Goal: Check status: Check status

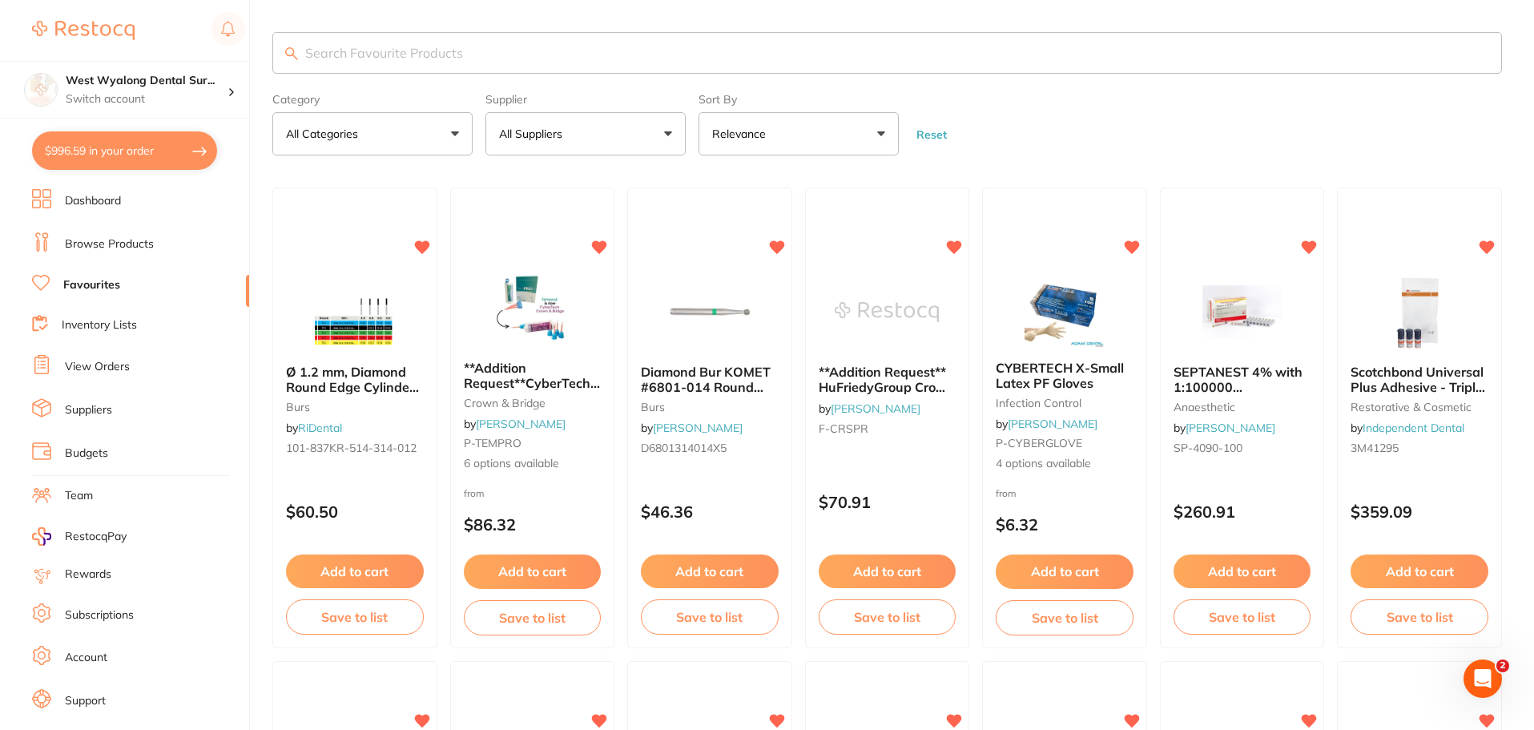
scroll to position [24, 0]
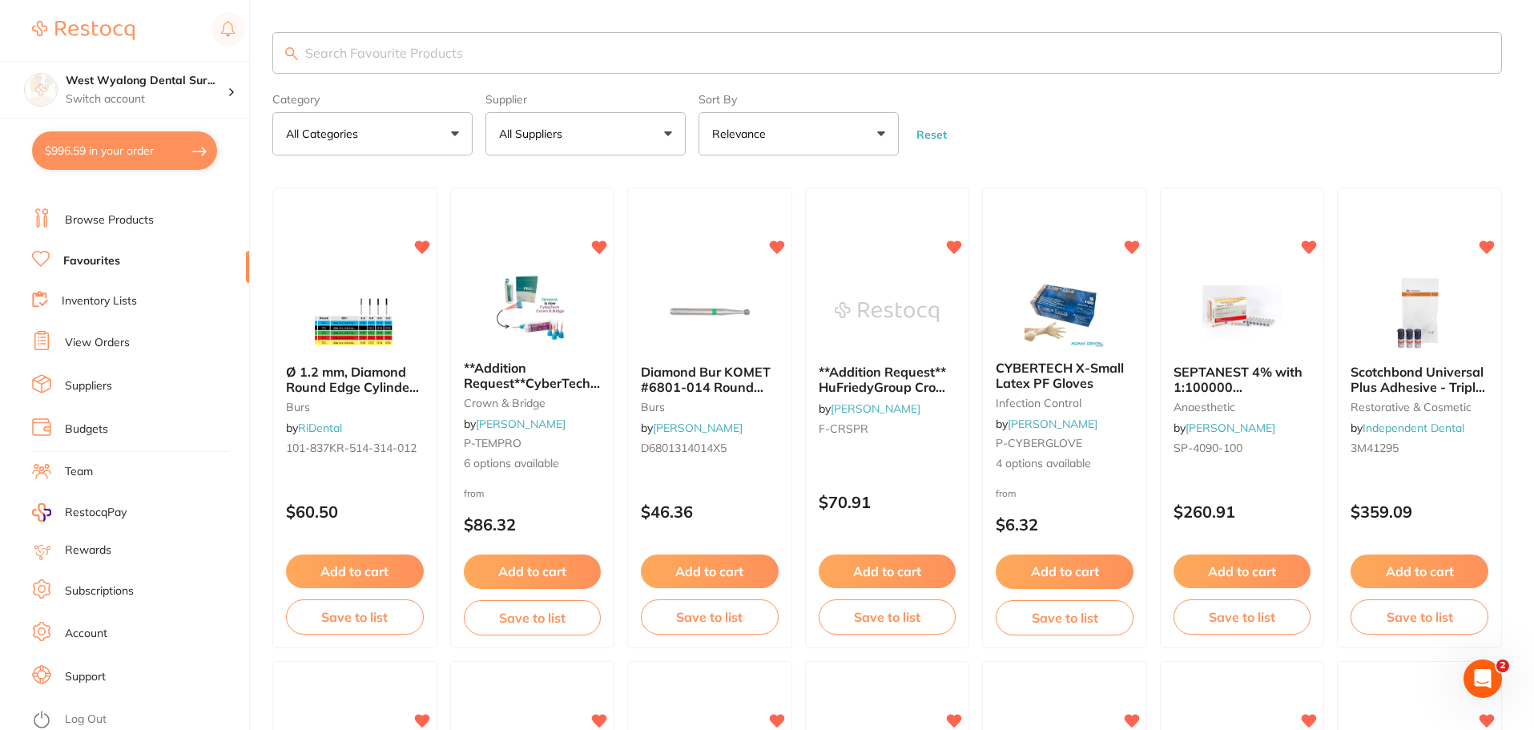
click at [110, 348] on link "View Orders" at bounding box center [97, 343] width 65 height 16
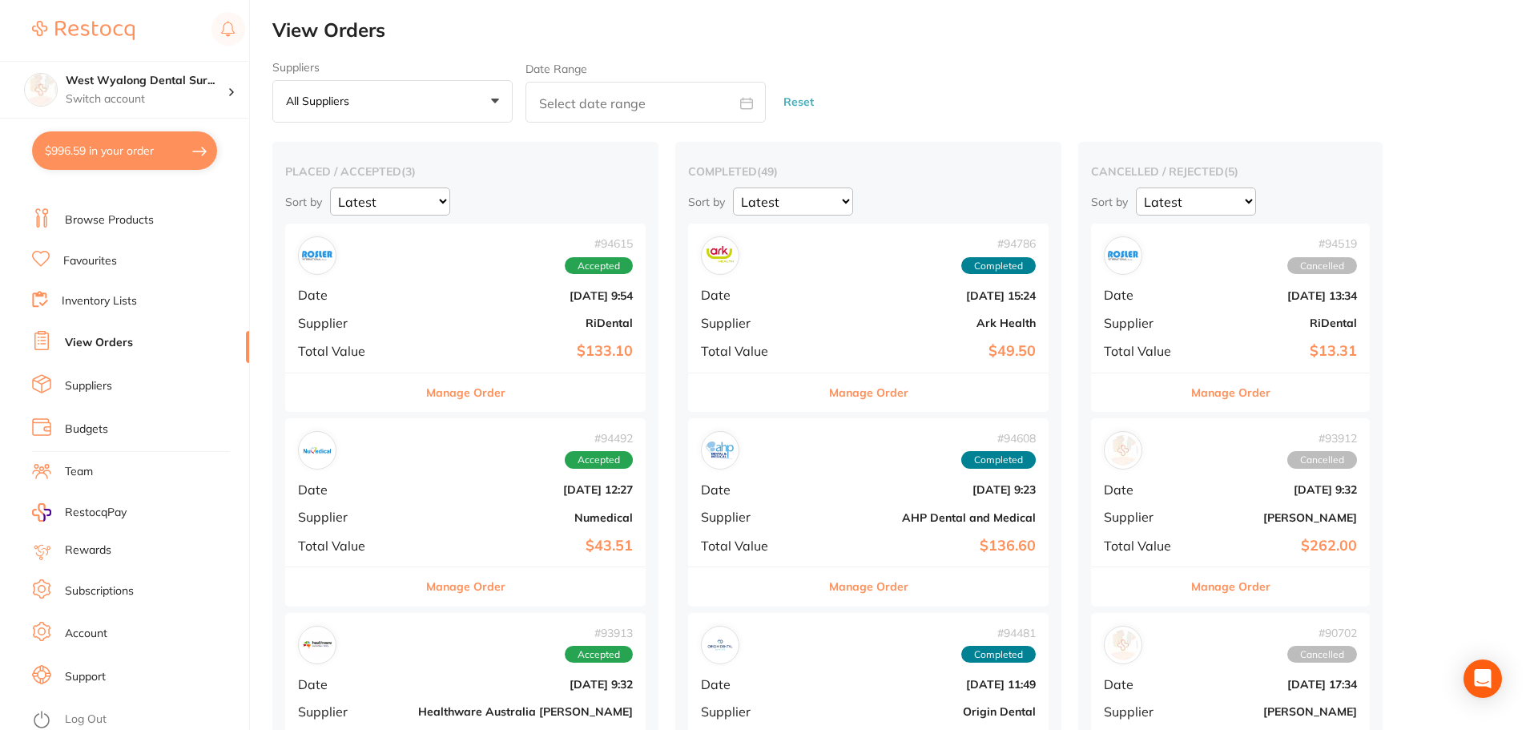
click at [416, 340] on div "# 94615 Accepted Date [DATE] 9:54 Supplier RiDental Total Value $133.10" at bounding box center [465, 298] width 360 height 148
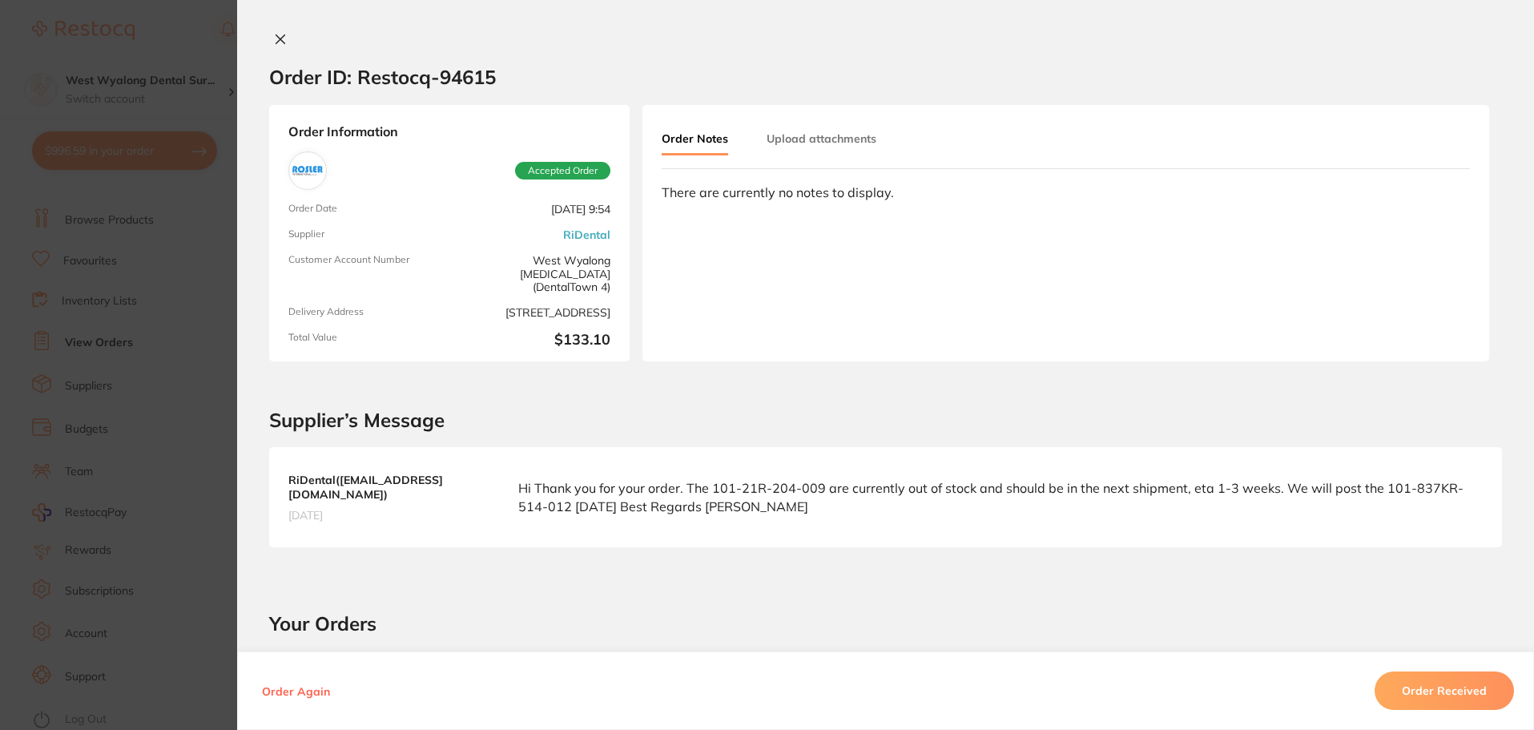
click at [275, 38] on button at bounding box center [280, 40] width 22 height 17
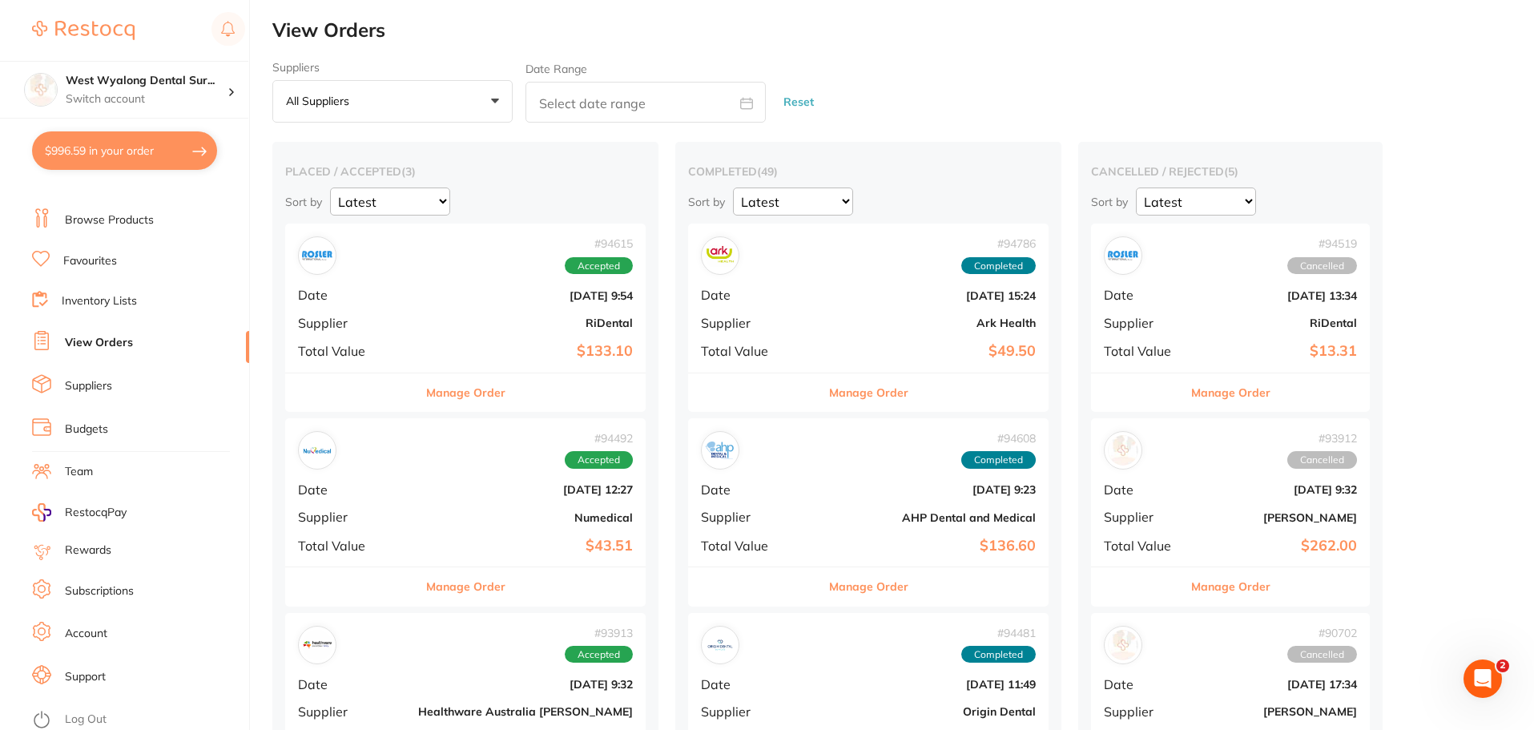
click at [397, 497] on div "# 94492 Accepted Date [DATE] 12:27 Supplier Numedical Total Value $43.51" at bounding box center [465, 492] width 360 height 148
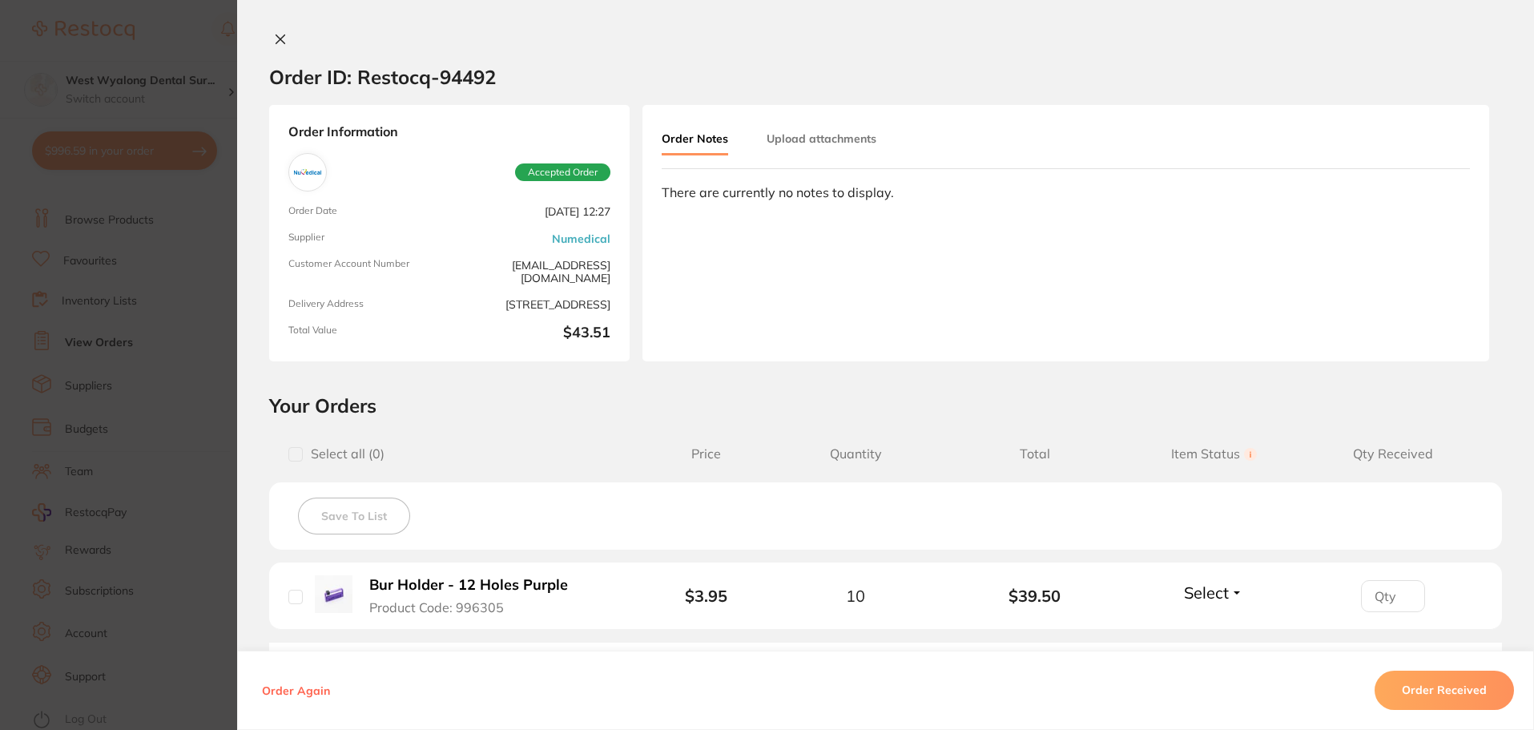
click at [274, 38] on icon at bounding box center [280, 39] width 13 height 13
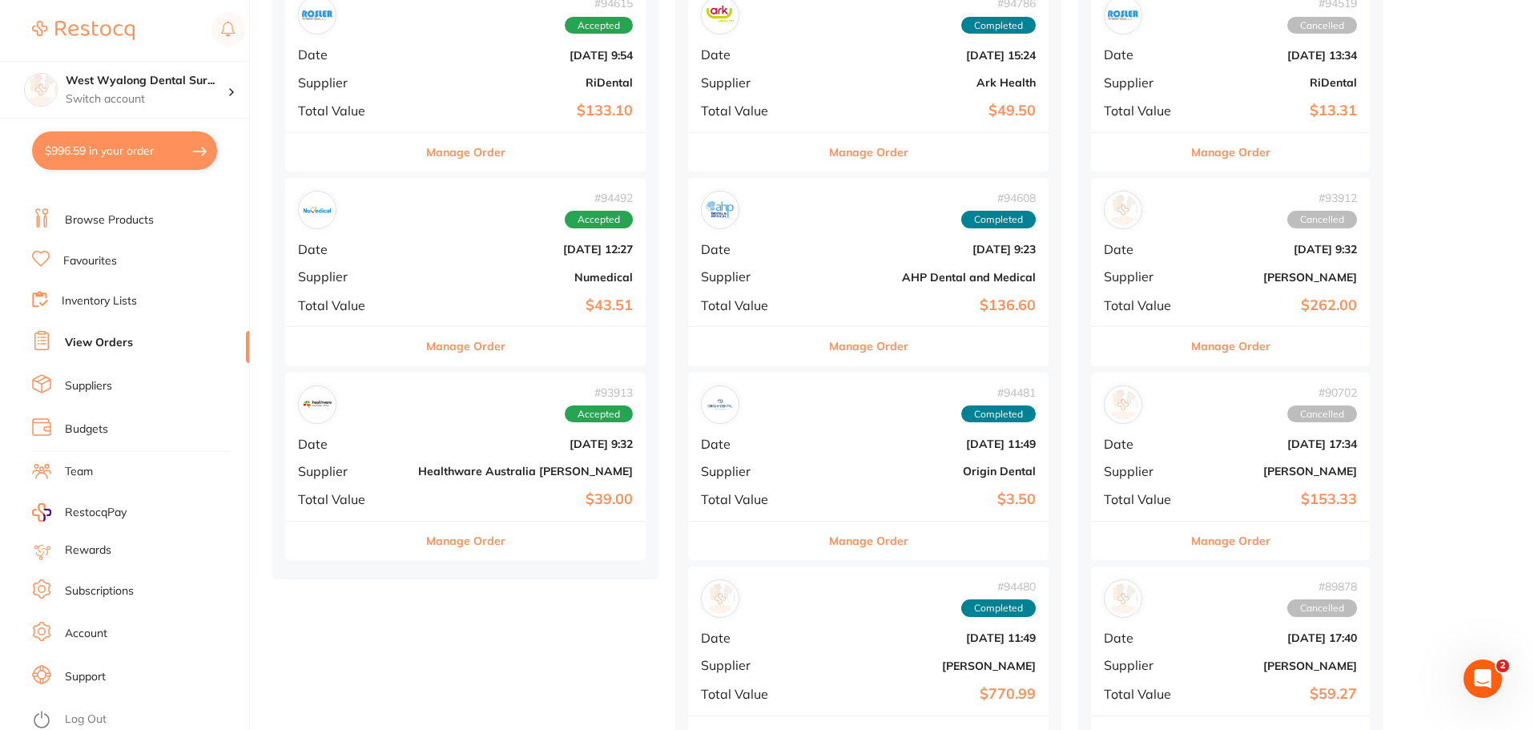
click at [383, 461] on div "# 93913 Accepted Date [DATE] 9:32 Supplier Healthware [GEOGRAPHIC_DATA] [PERSON…" at bounding box center [465, 447] width 360 height 148
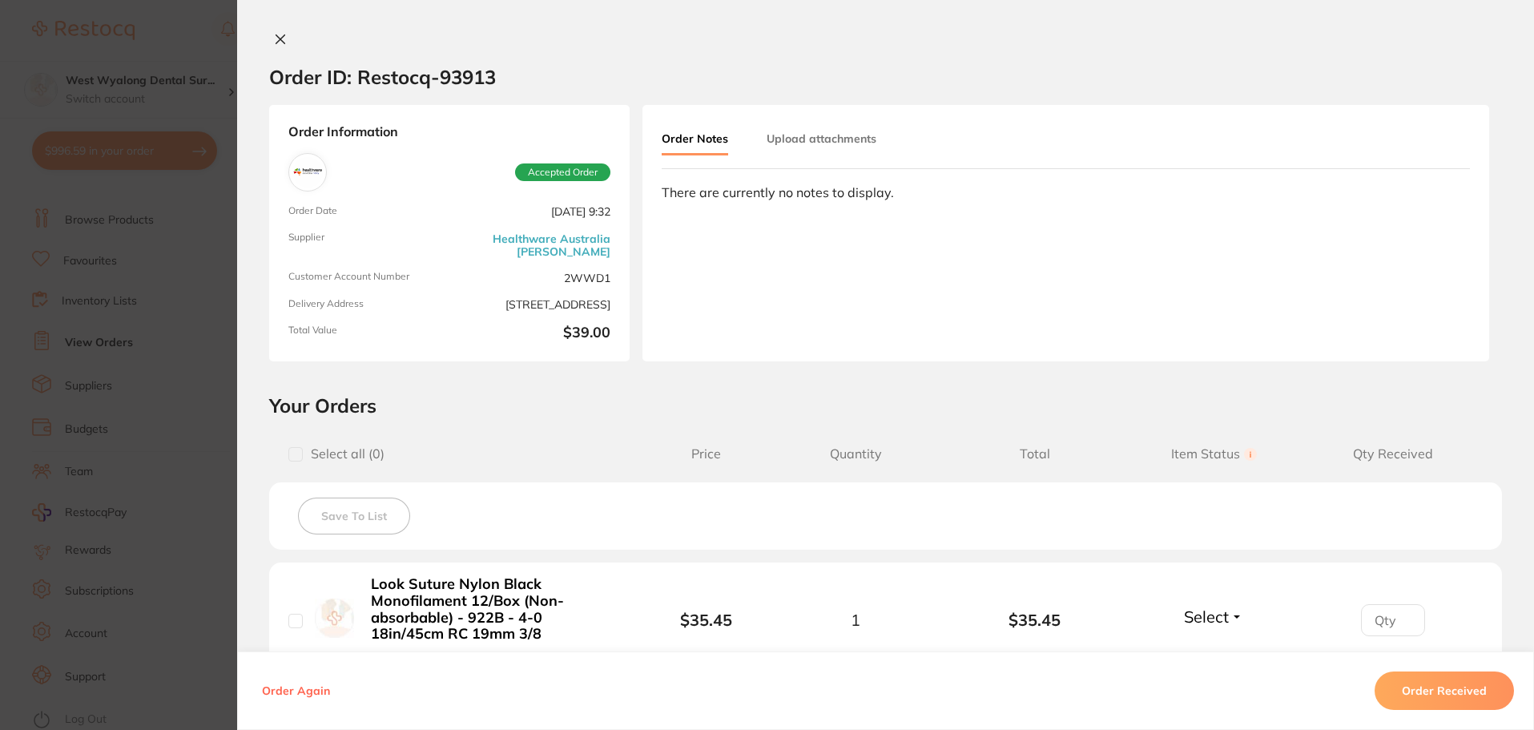
drag, startPoint x: 276, startPoint y: 42, endPoint x: 278, endPoint y: 81, distance: 39.3
click at [276, 46] on button at bounding box center [280, 40] width 22 height 17
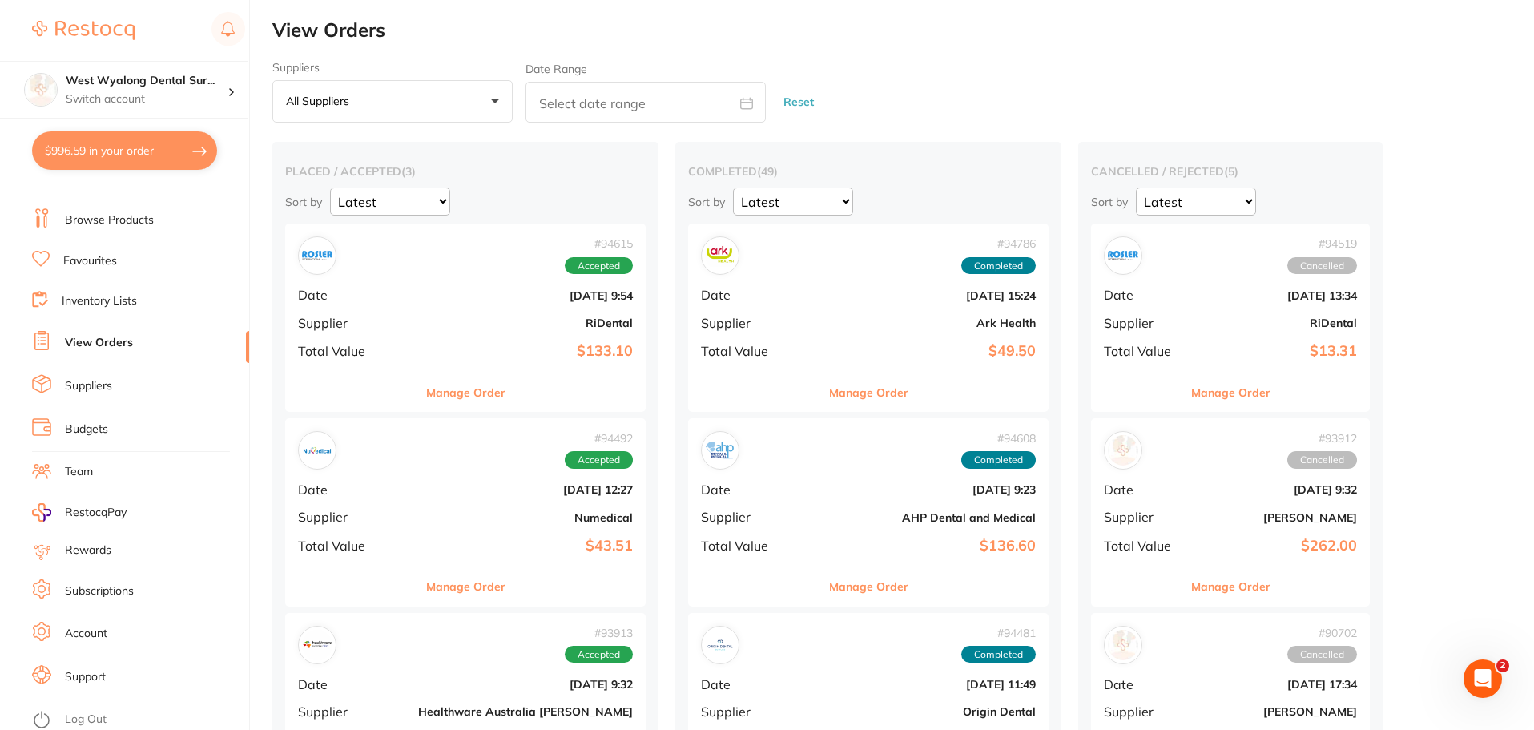
click at [708, 312] on div "# 94786 Completed Date [DATE] 15:24 Supplier Ark Health Total Value $49.50" at bounding box center [868, 298] width 360 height 148
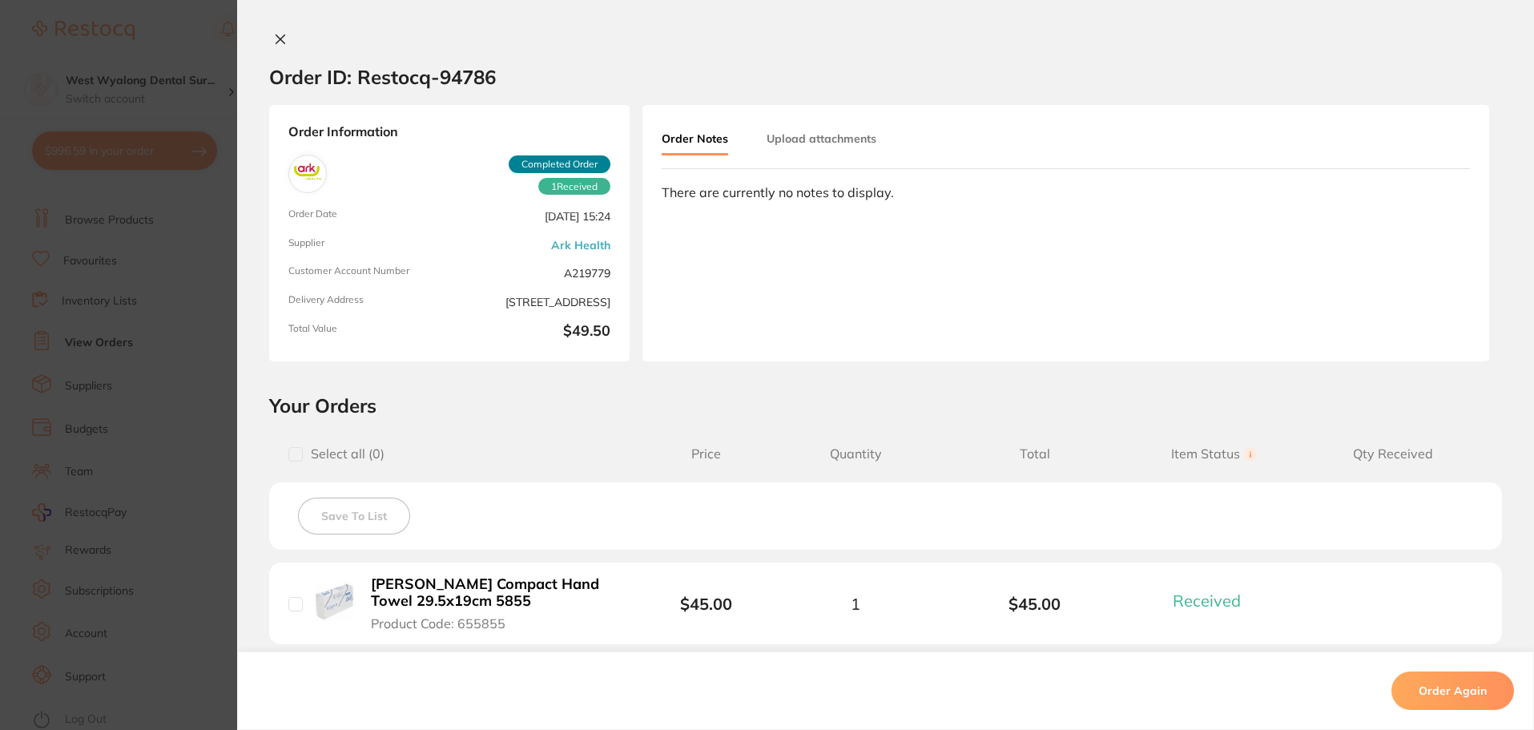
click at [274, 34] on icon at bounding box center [280, 39] width 13 height 13
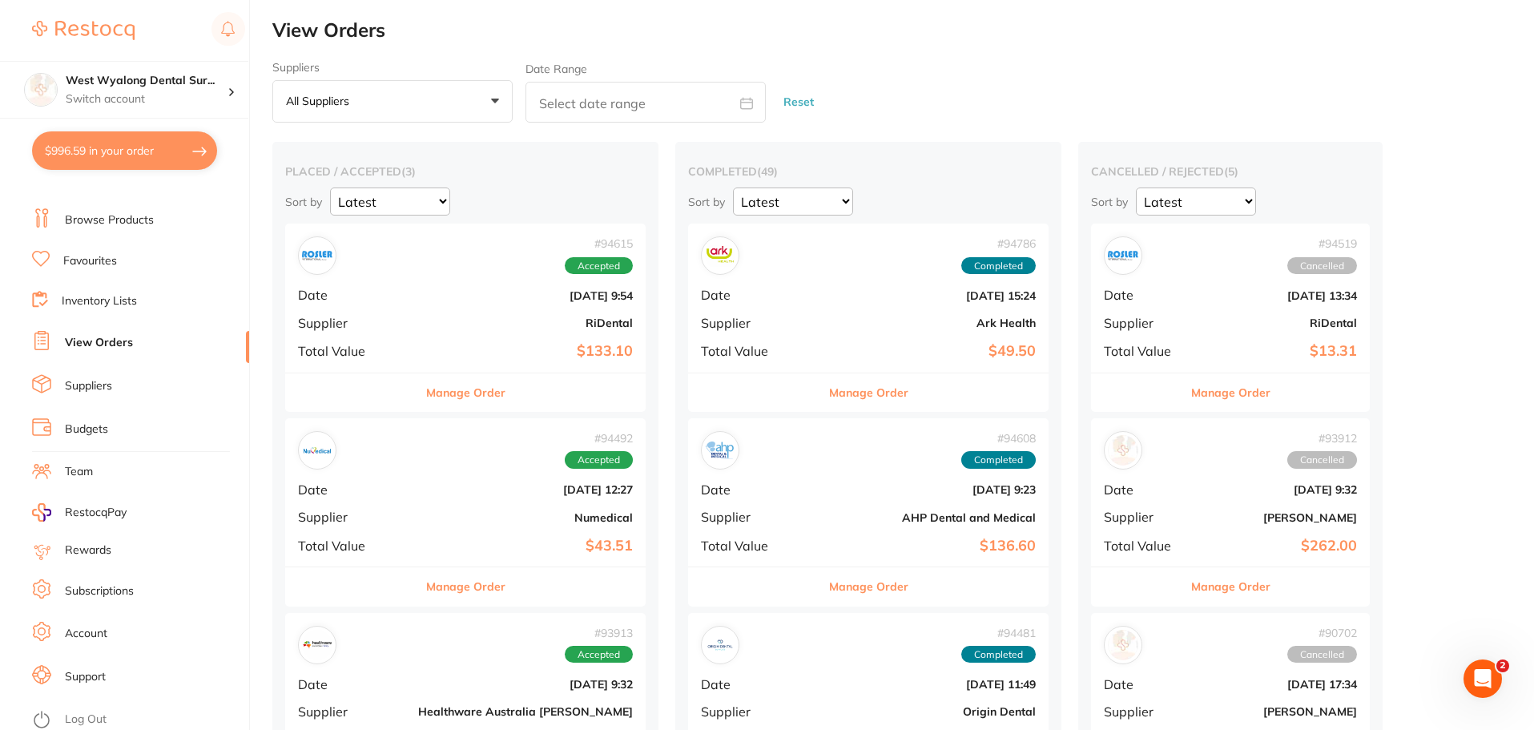
click at [688, 508] on div "# 94608 Completed Date [DATE] 9:23 Supplier AHP Dental and Medical Total Value …" at bounding box center [868, 492] width 360 height 148
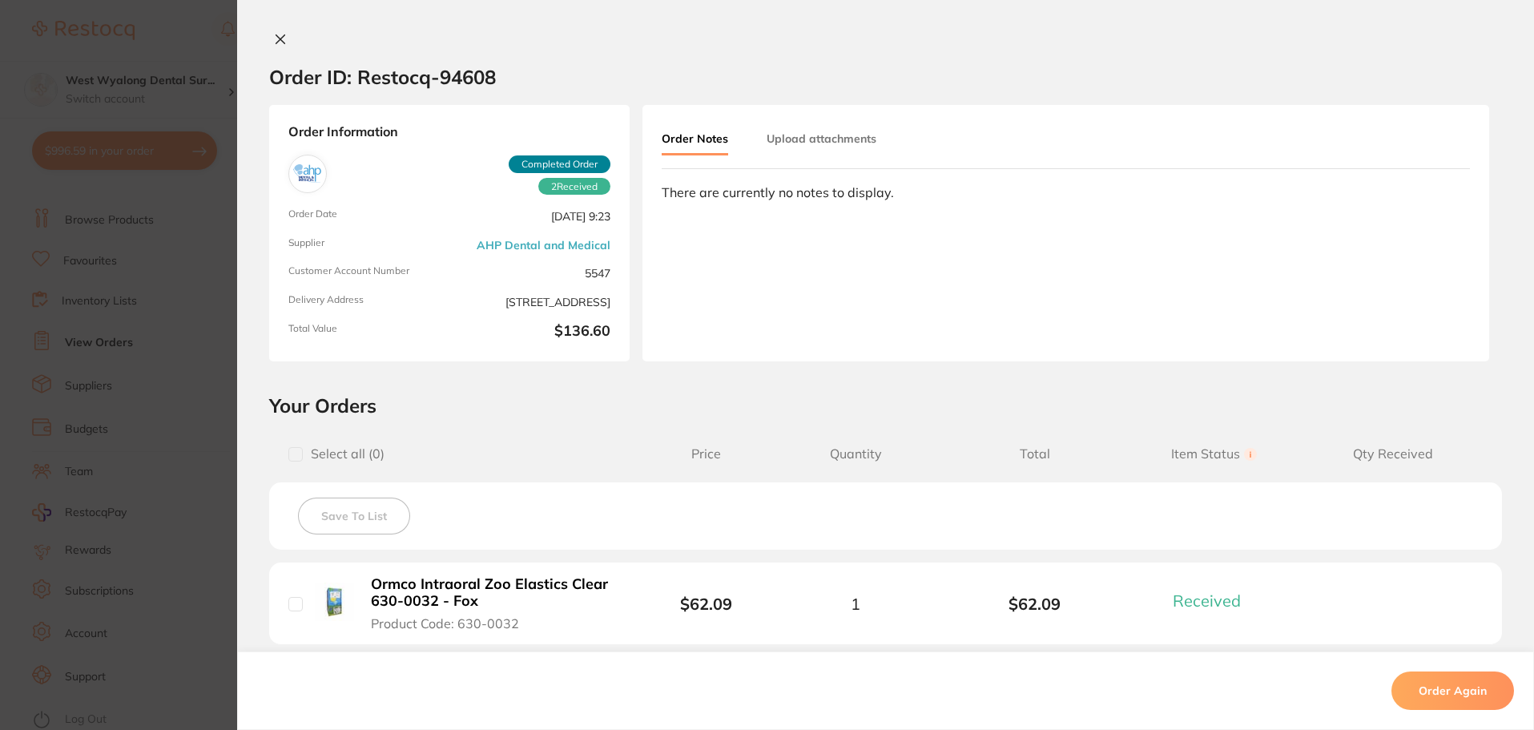
click at [274, 44] on icon at bounding box center [280, 39] width 13 height 13
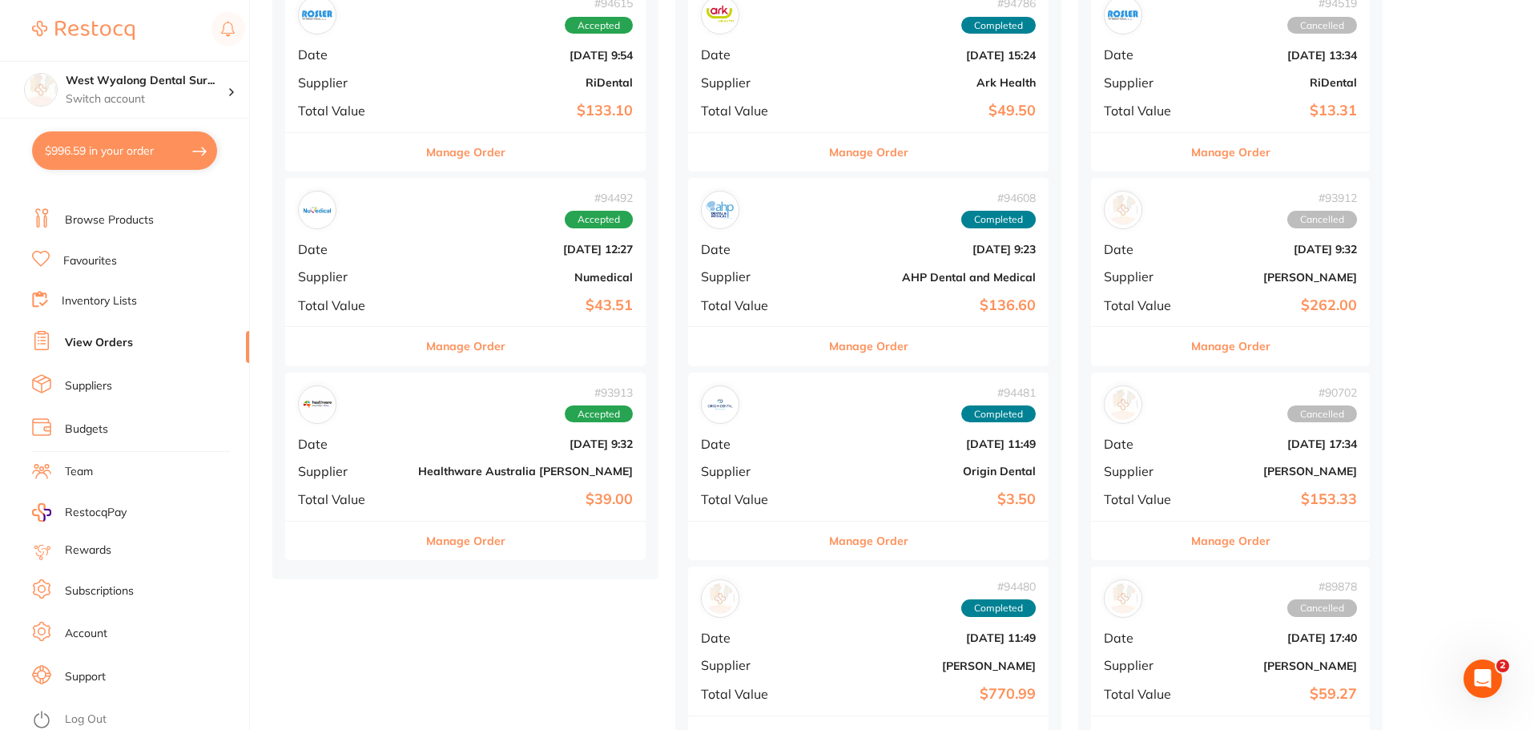
click at [701, 478] on span "Supplier" at bounding box center [754, 471] width 107 height 14
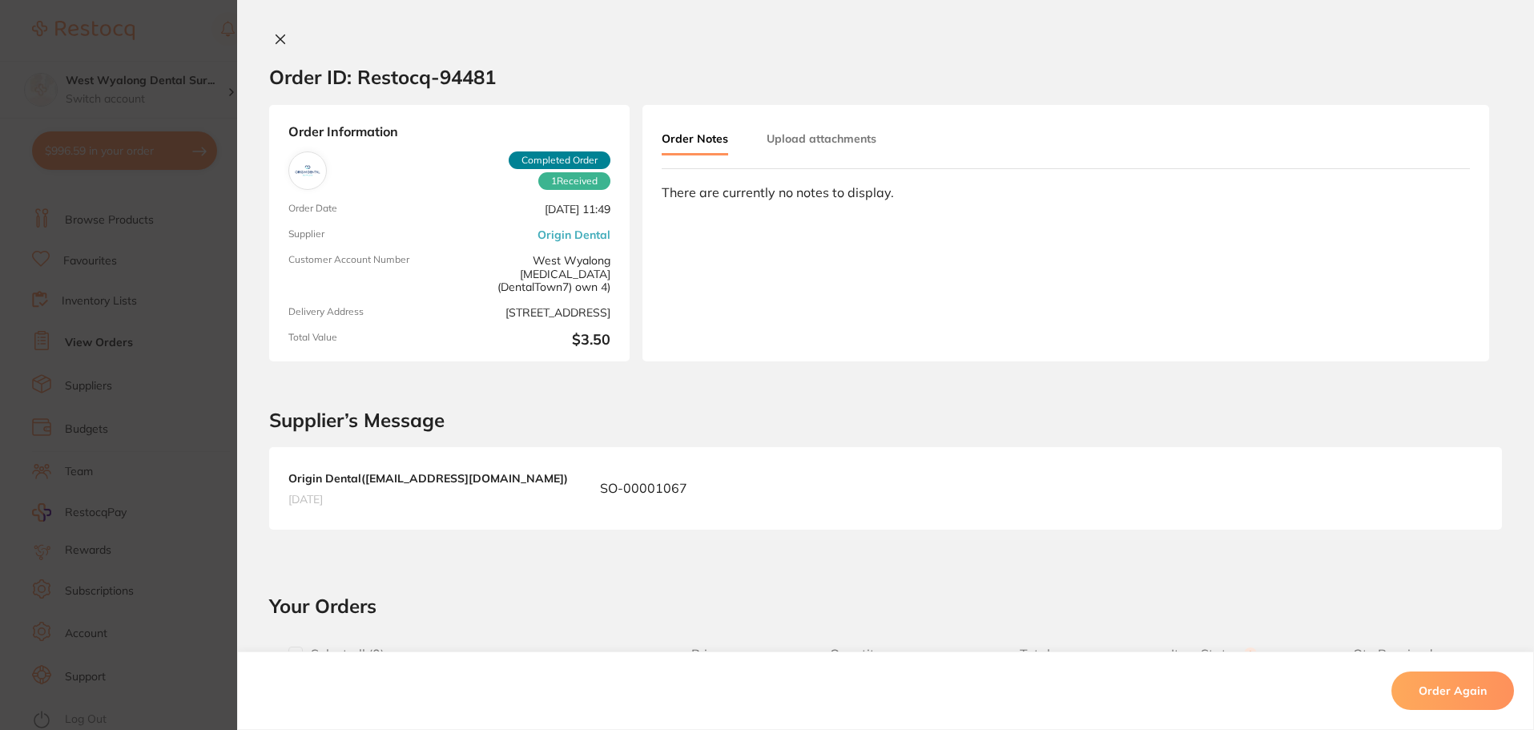
click at [274, 34] on icon at bounding box center [280, 39] width 13 height 13
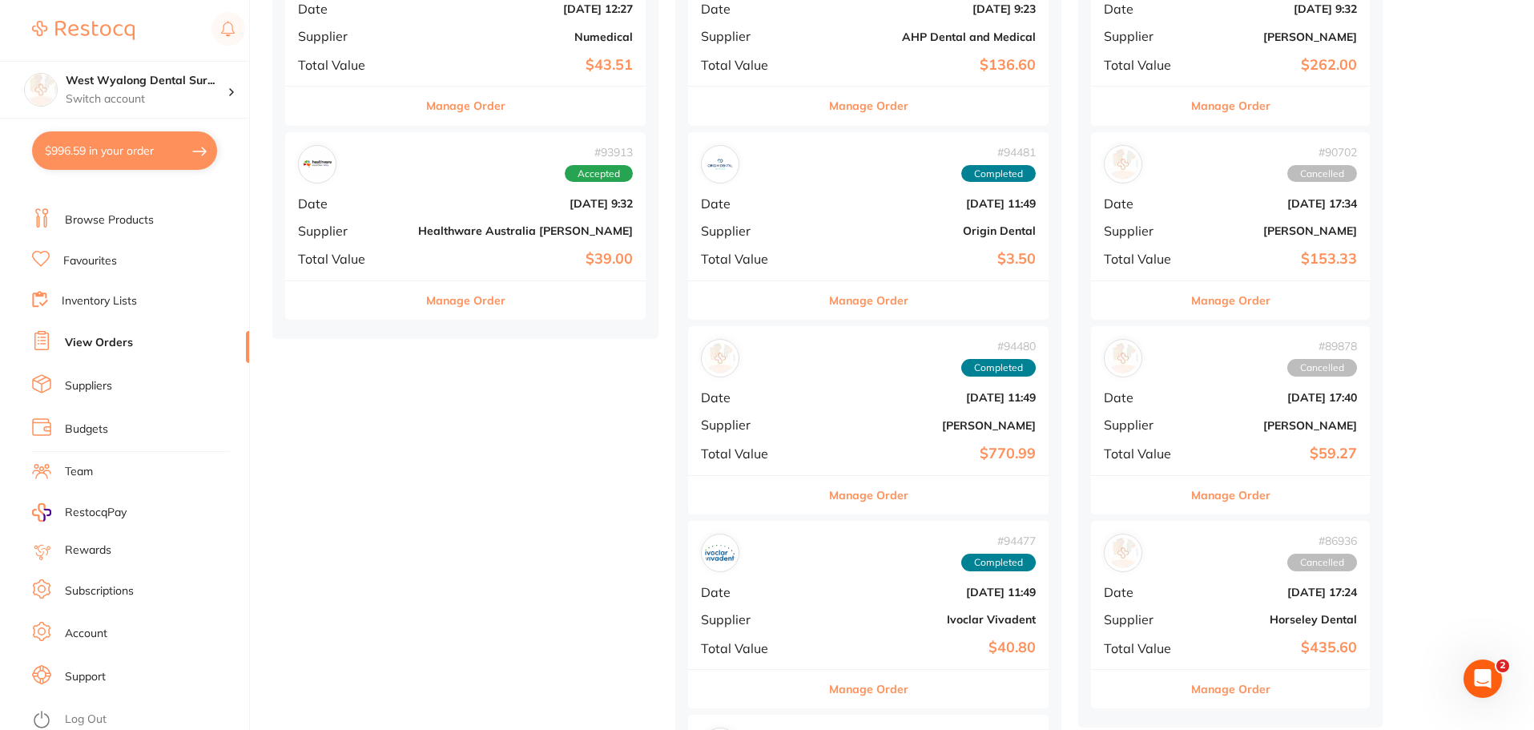
click at [730, 462] on div "# 94480 Completed Date [DATE] 11:49 Supplier [PERSON_NAME] Total Value $770.99" at bounding box center [868, 400] width 360 height 148
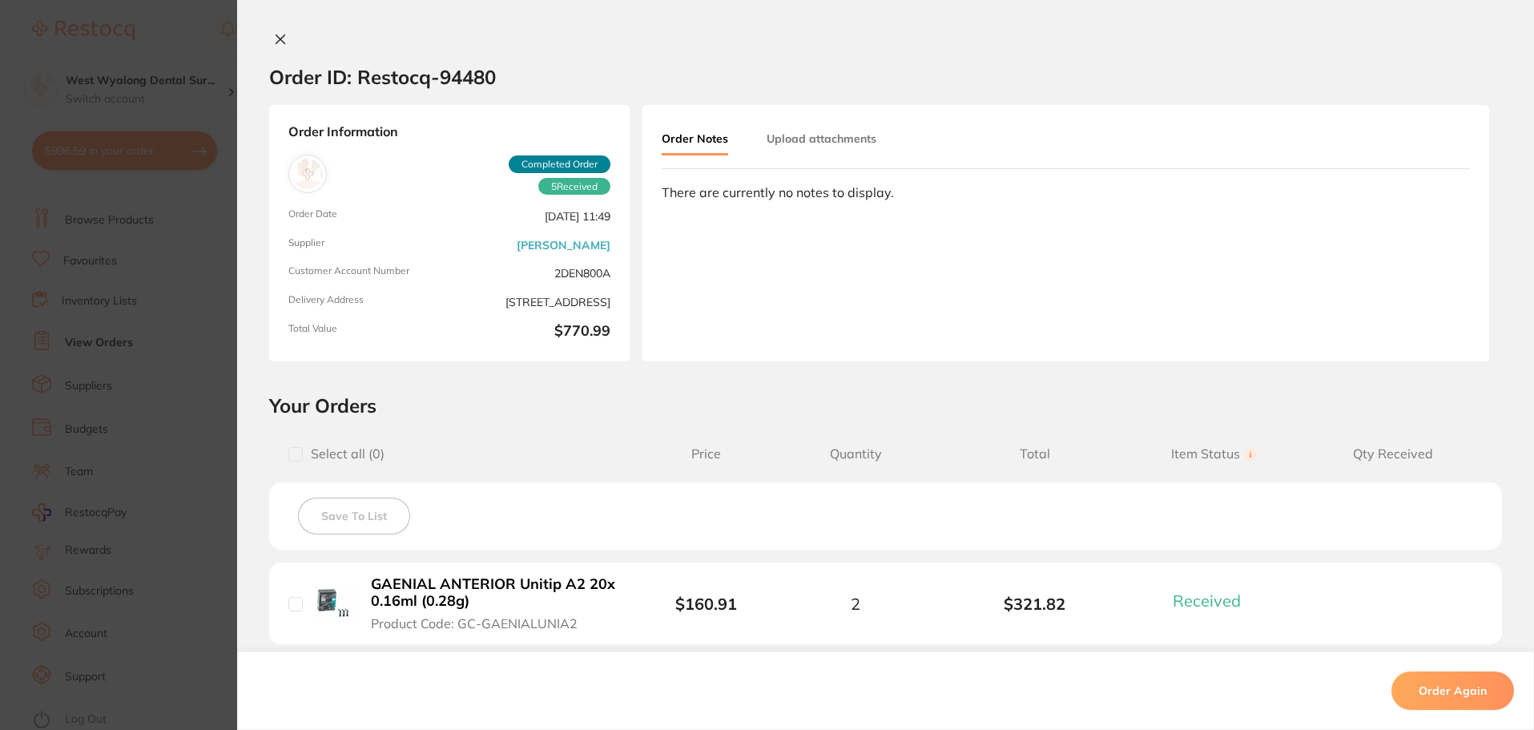
click at [269, 34] on button at bounding box center [280, 40] width 22 height 17
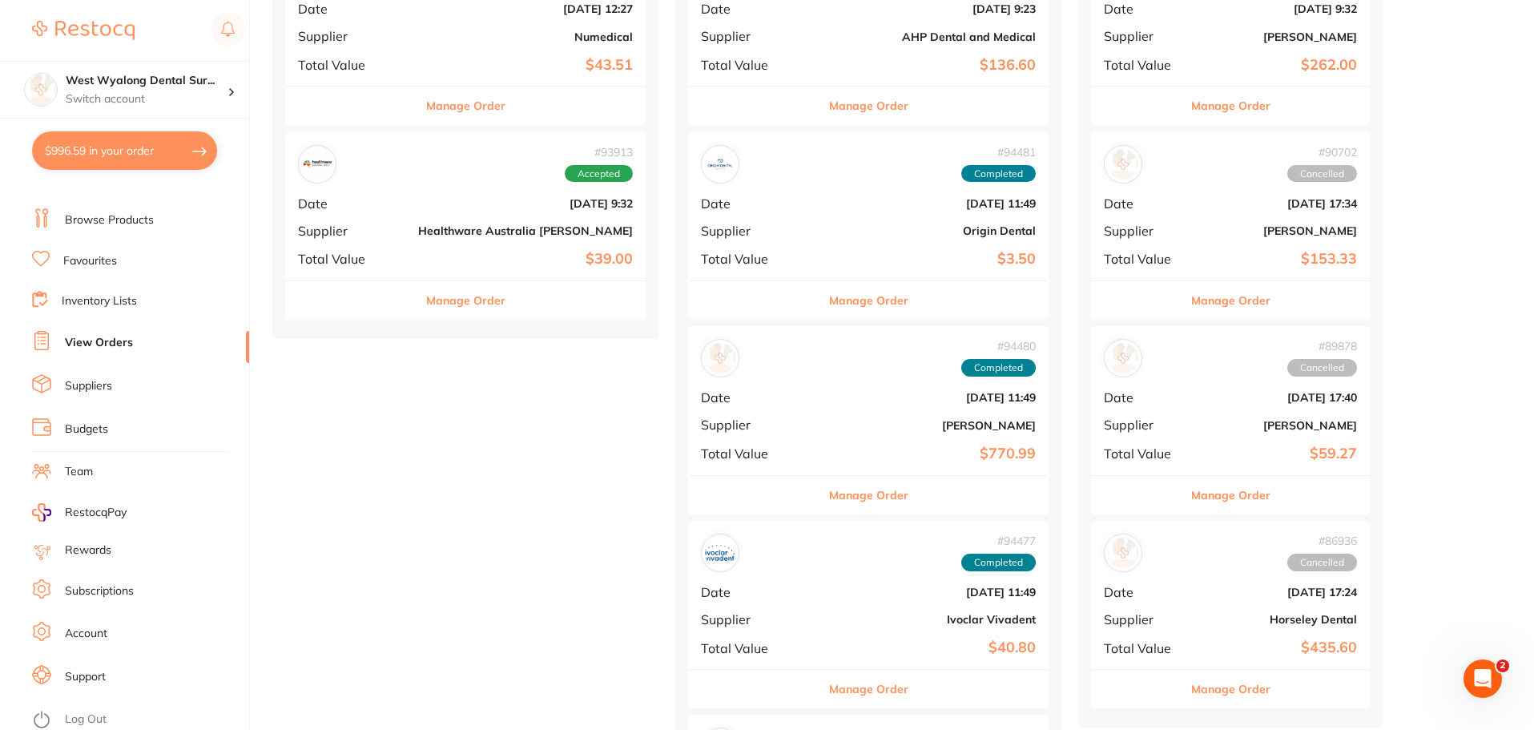
click at [715, 597] on div "# 94477 Completed Date [DATE] 11:49 Supplier Ivoclar Vivadent Total Value $40.80" at bounding box center [868, 595] width 360 height 148
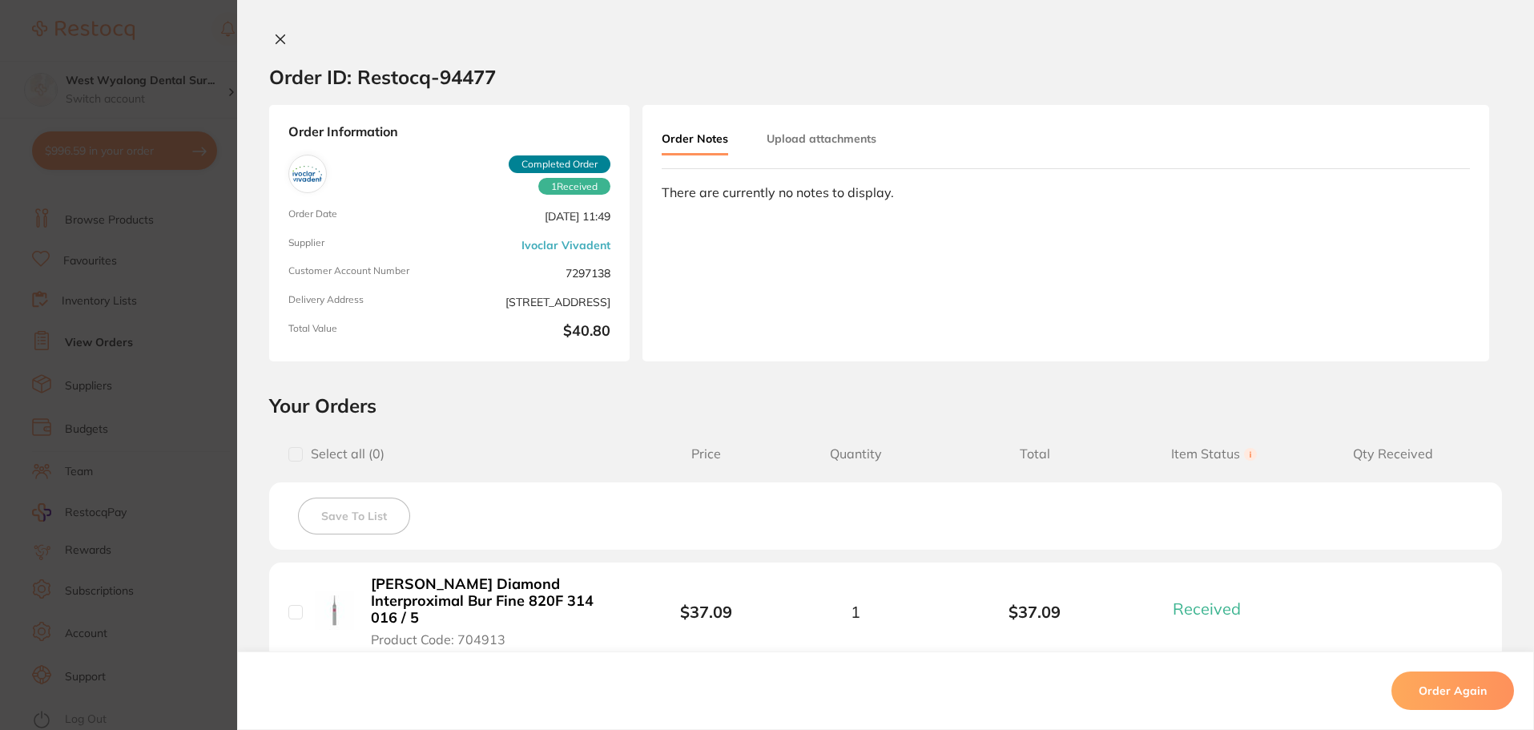
click at [269, 41] on button at bounding box center [280, 40] width 22 height 17
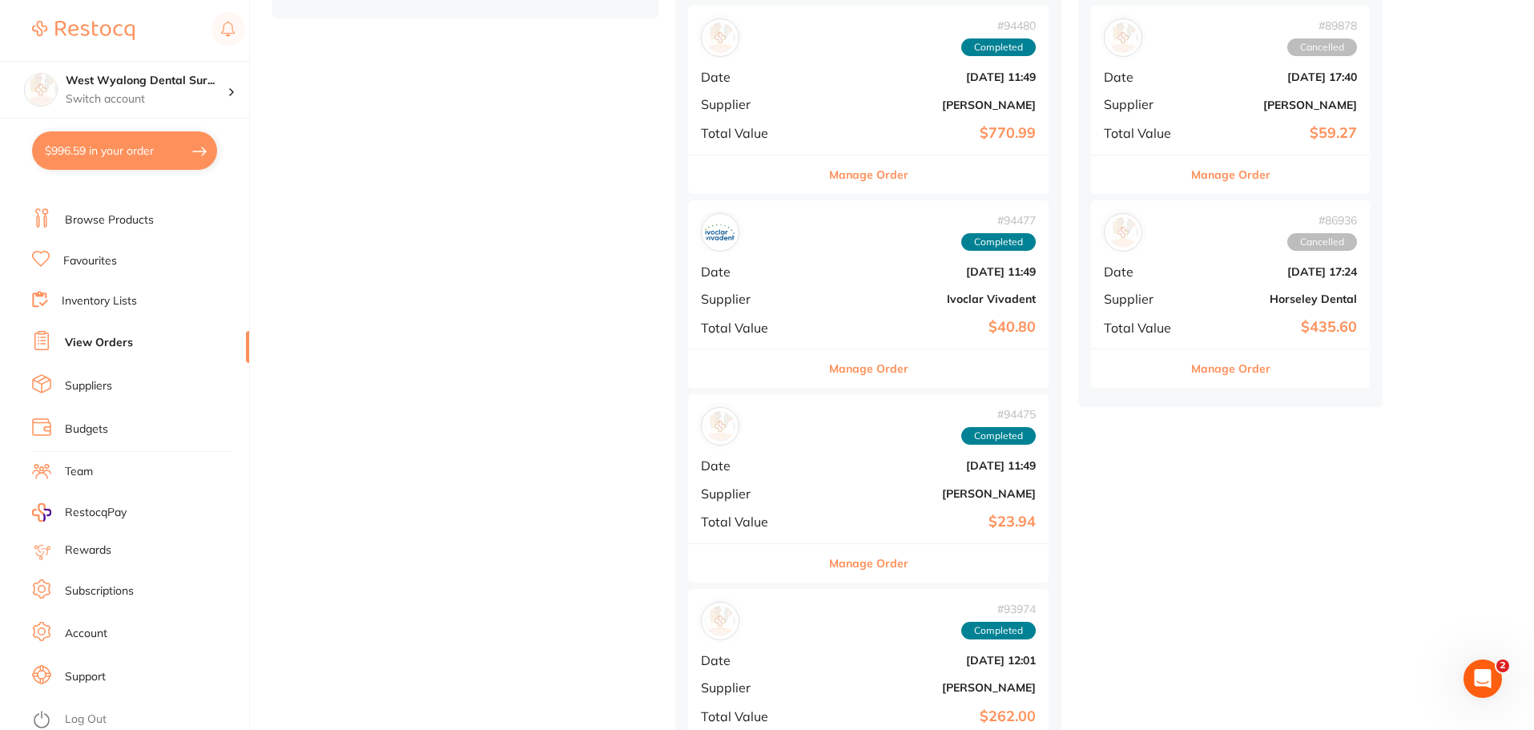
click at [741, 476] on div "# 94475 Completed Date [DATE] 11:49 Supplier [PERSON_NAME] Total Value $23.94" at bounding box center [868, 468] width 360 height 148
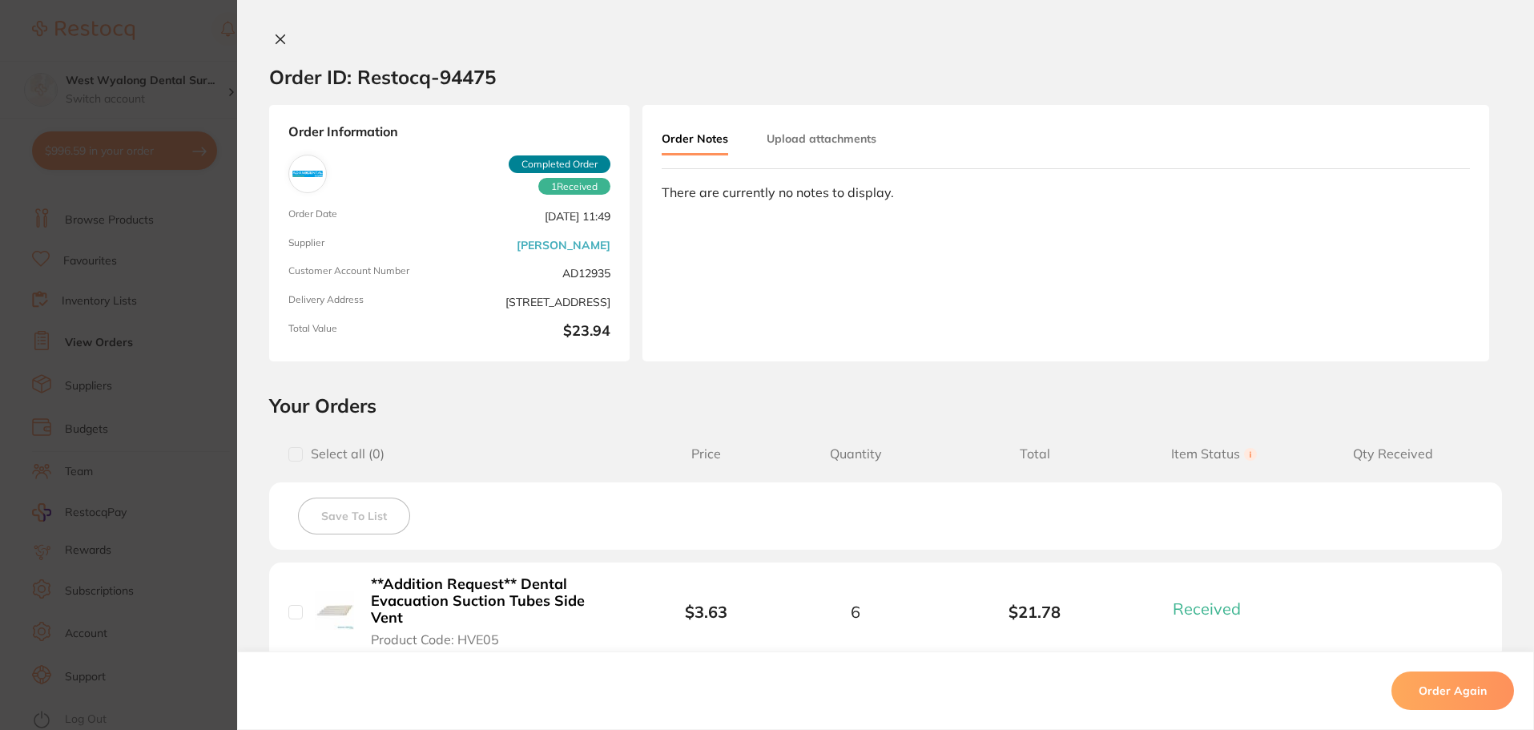
drag, startPoint x: 278, startPoint y: 39, endPoint x: 283, endPoint y: 62, distance: 22.9
click at [277, 40] on icon at bounding box center [280, 39] width 13 height 13
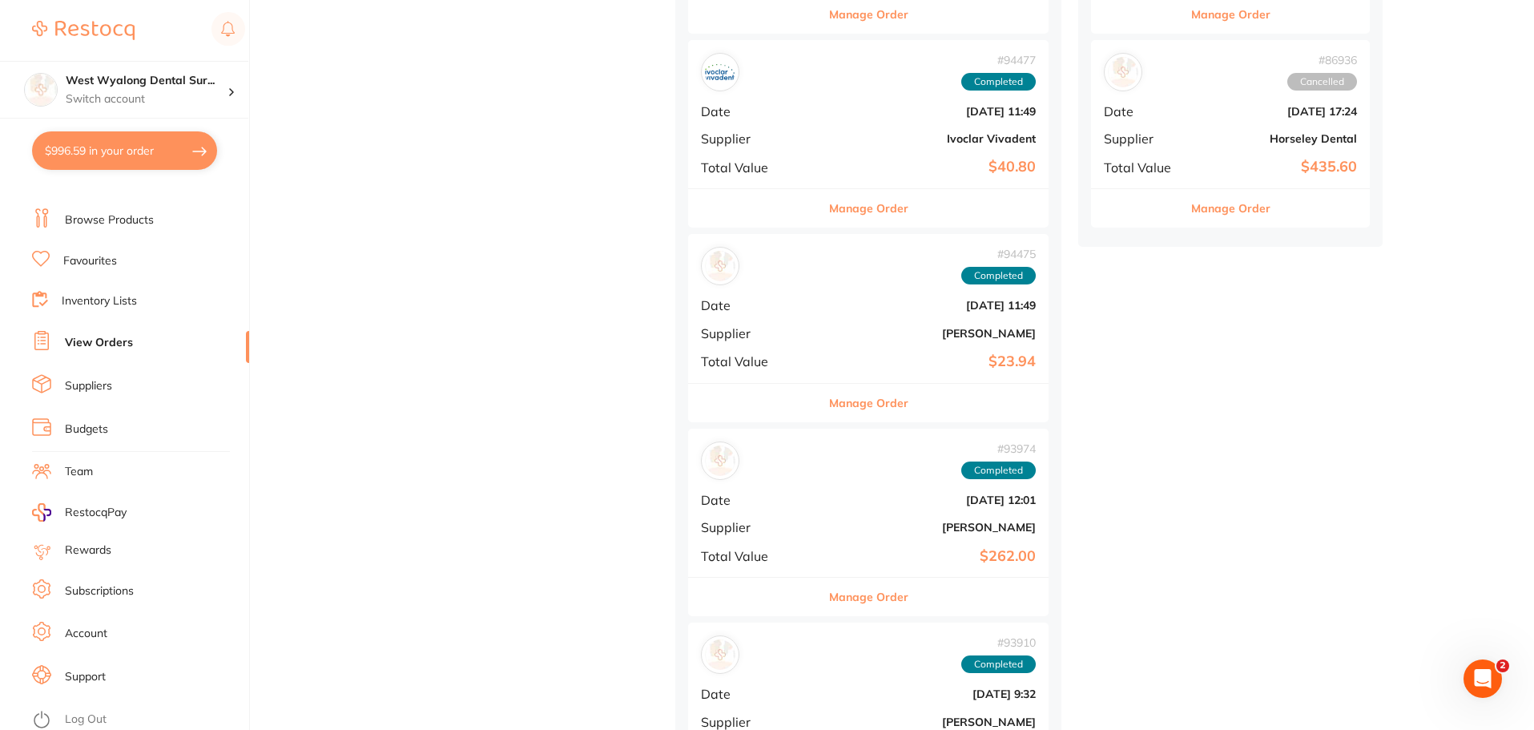
click at [821, 526] on b "[PERSON_NAME]" at bounding box center [928, 527] width 215 height 13
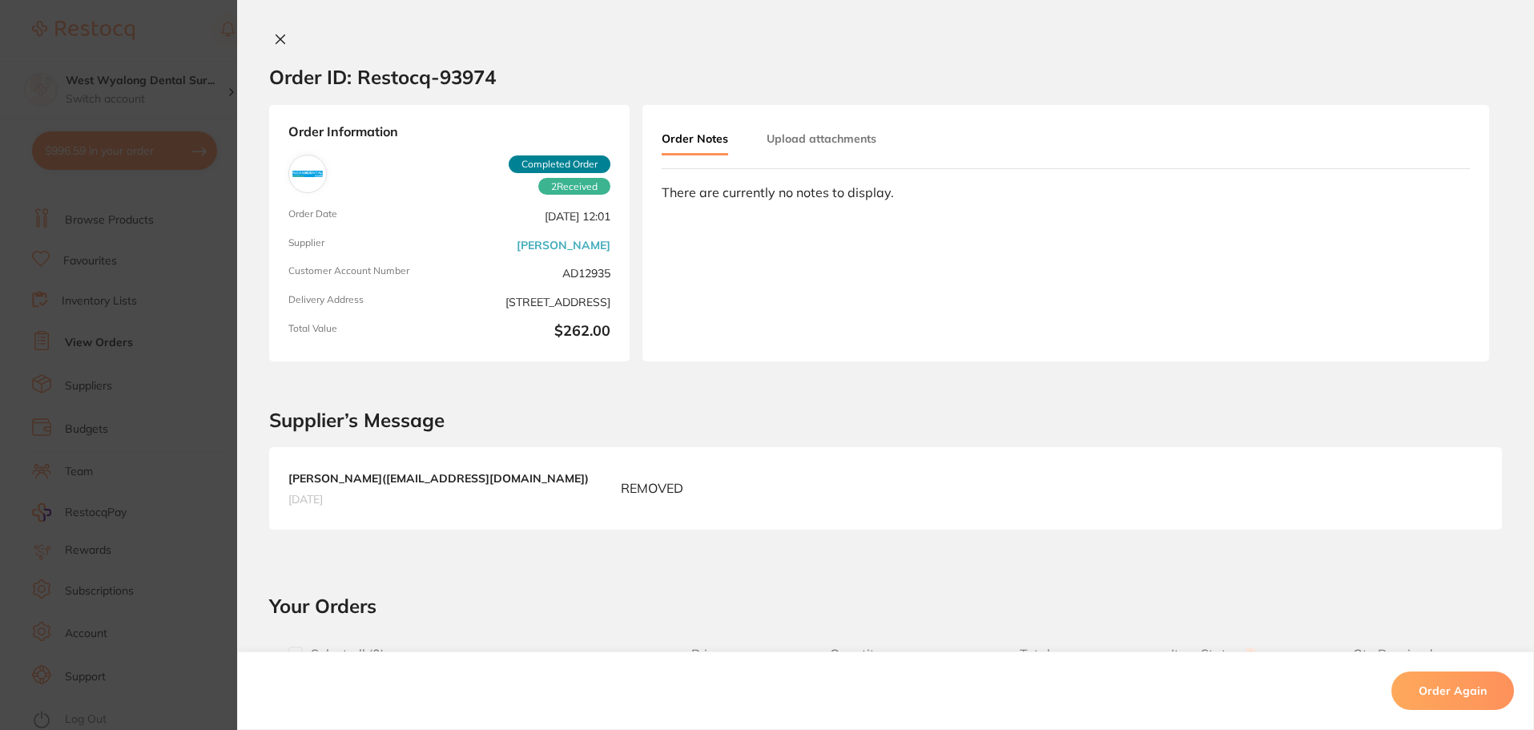
click at [280, 39] on icon at bounding box center [280, 39] width 13 height 13
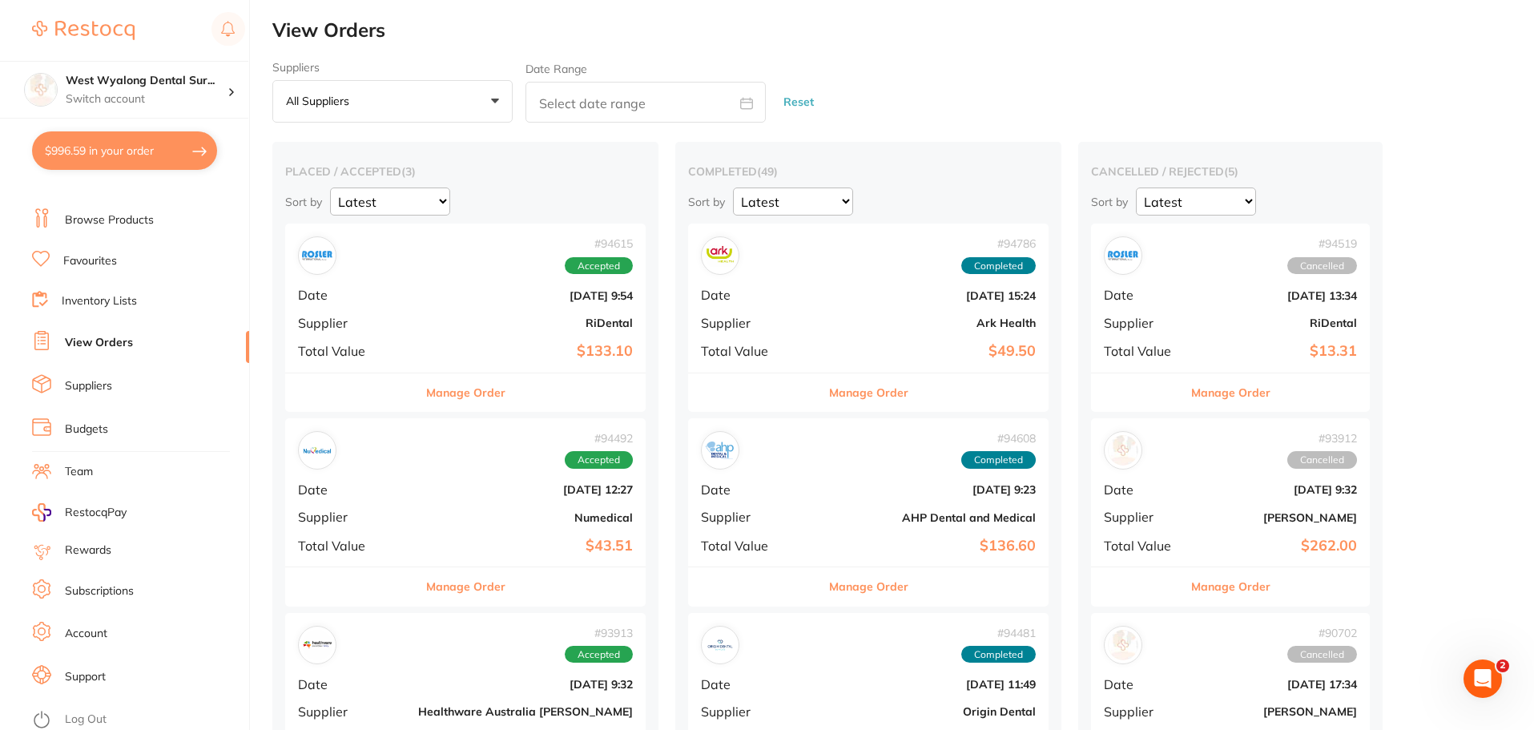
click at [66, 159] on button "$996.59 in your order" at bounding box center [124, 150] width 185 height 38
checkbox input "true"
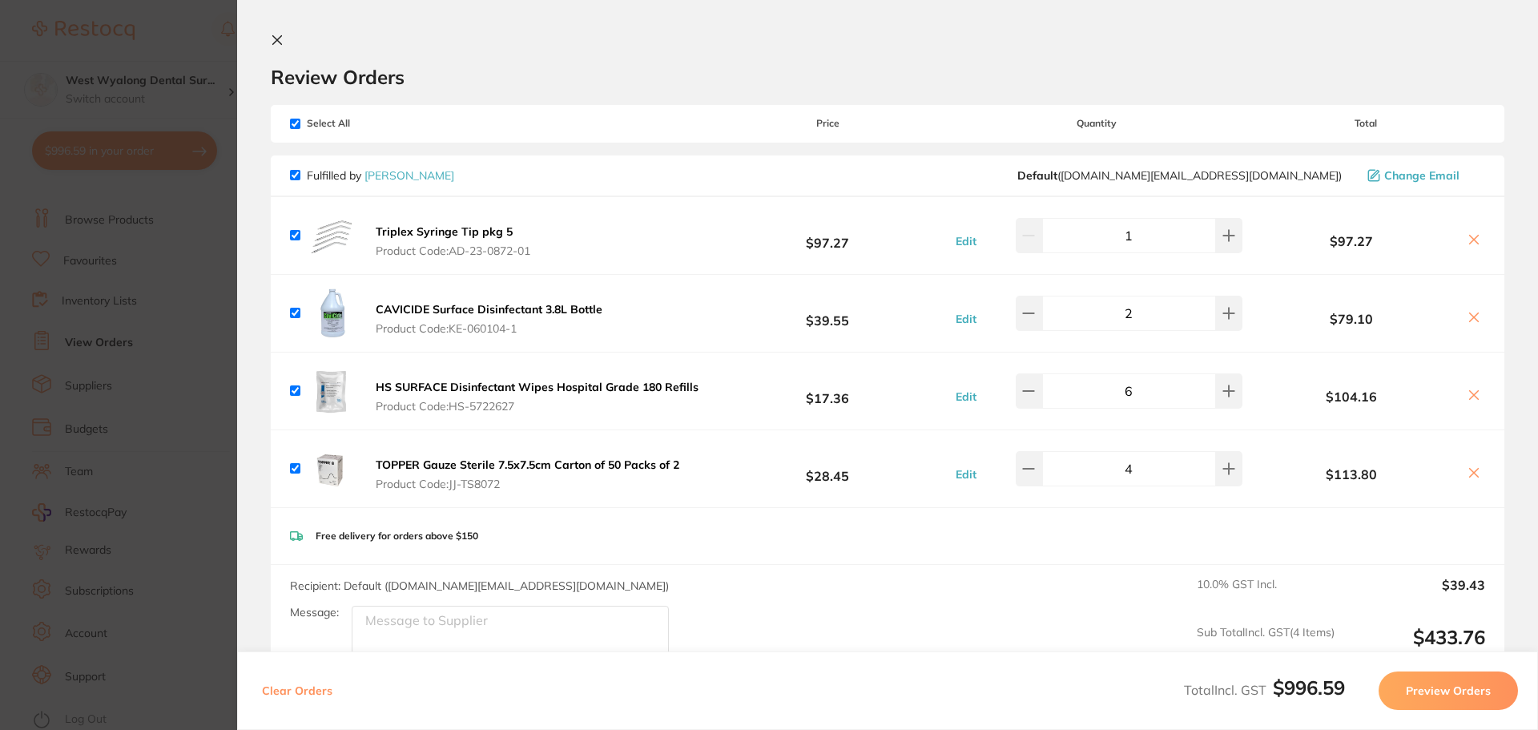
click at [273, 46] on button at bounding box center [280, 41] width 19 height 15
